Goal: Task Accomplishment & Management: Manage account settings

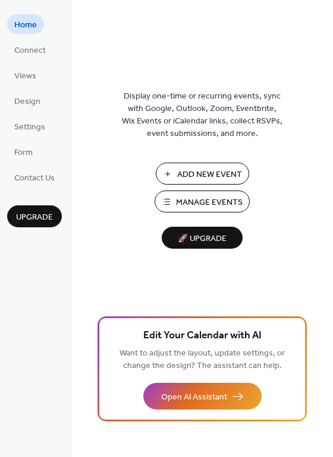
click at [200, 197] on span "Manage Events" at bounding box center [209, 203] width 67 height 12
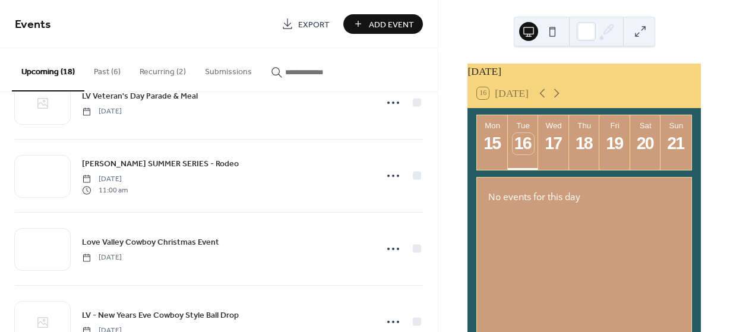
scroll to position [1069, 0]
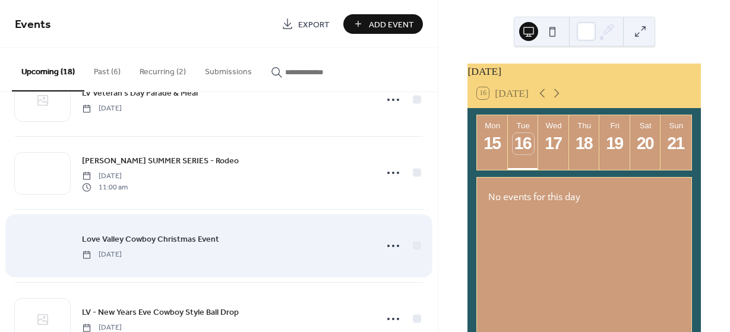
click at [44, 251] on div at bounding box center [42, 247] width 55 height 42
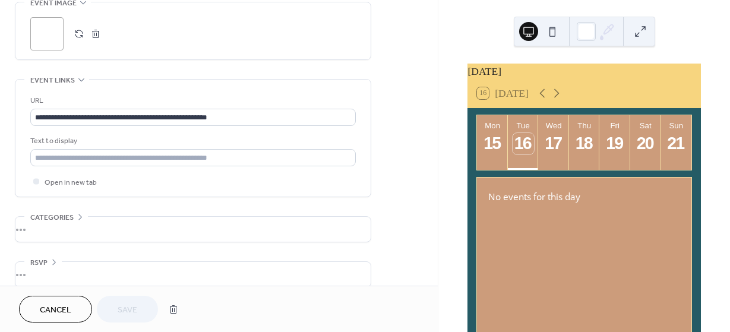
scroll to position [594, 0]
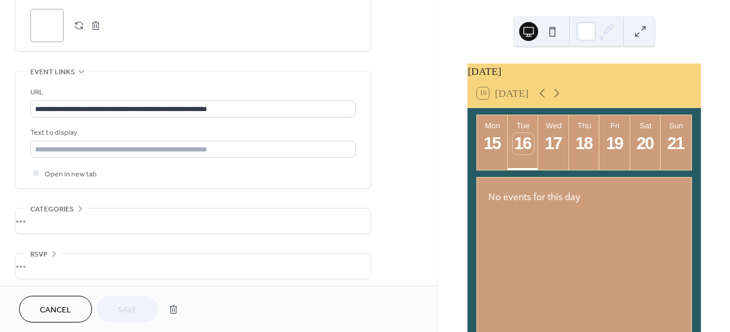
click at [46, 26] on div ";" at bounding box center [46, 25] width 33 height 33
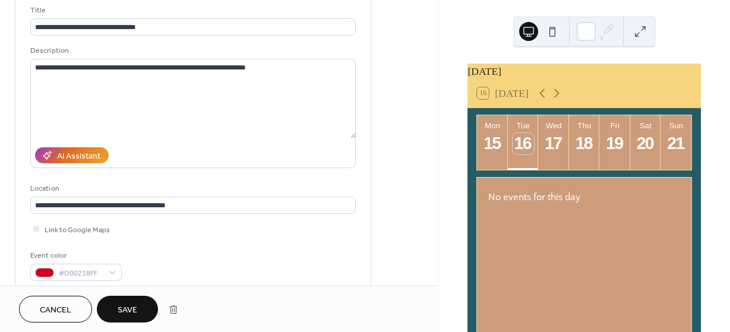
scroll to position [59, 0]
